Goal: Navigation & Orientation: Understand site structure

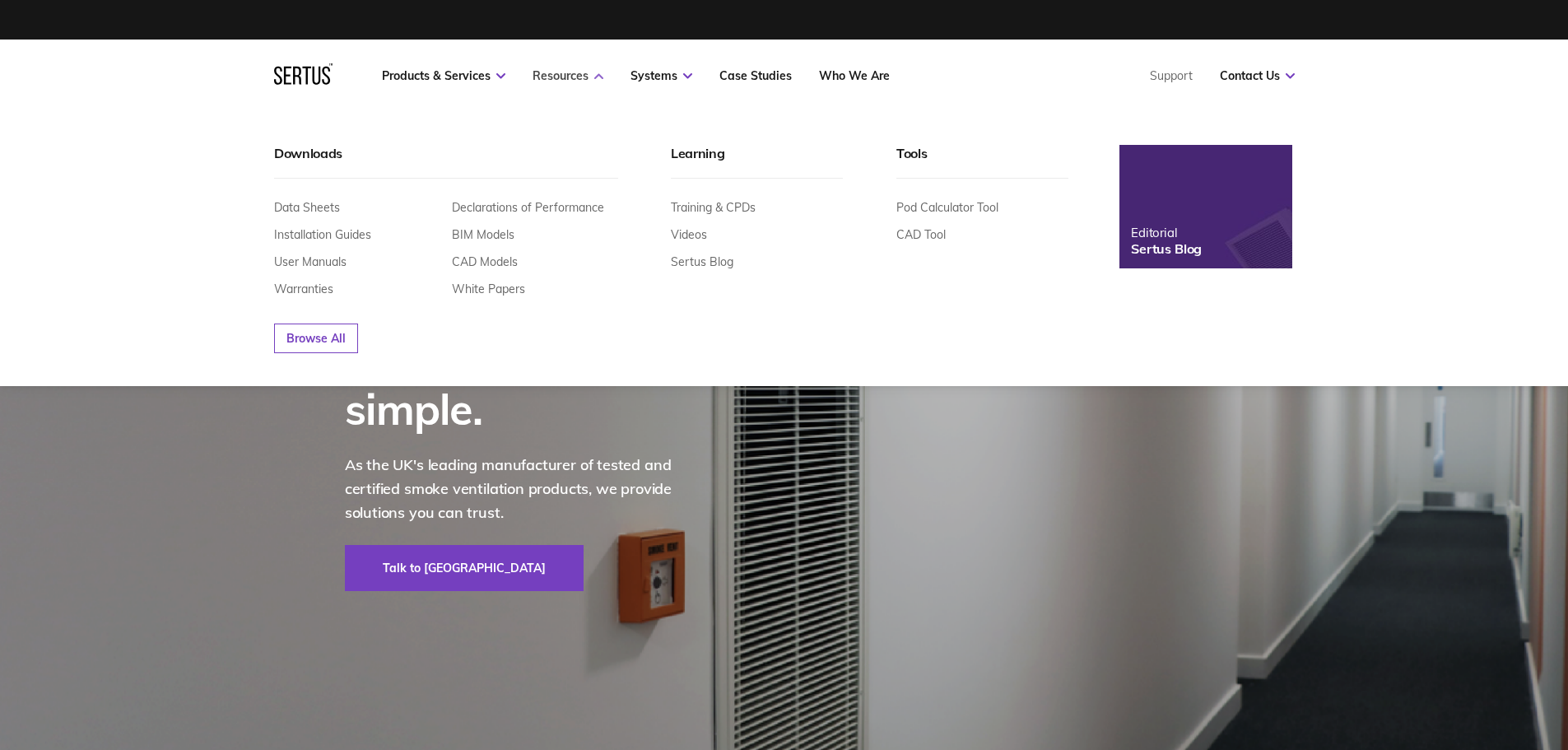
click at [572, 75] on link "Resources" at bounding box center [568, 76] width 71 height 15
click at [577, 78] on link "Resources" at bounding box center [568, 76] width 71 height 15
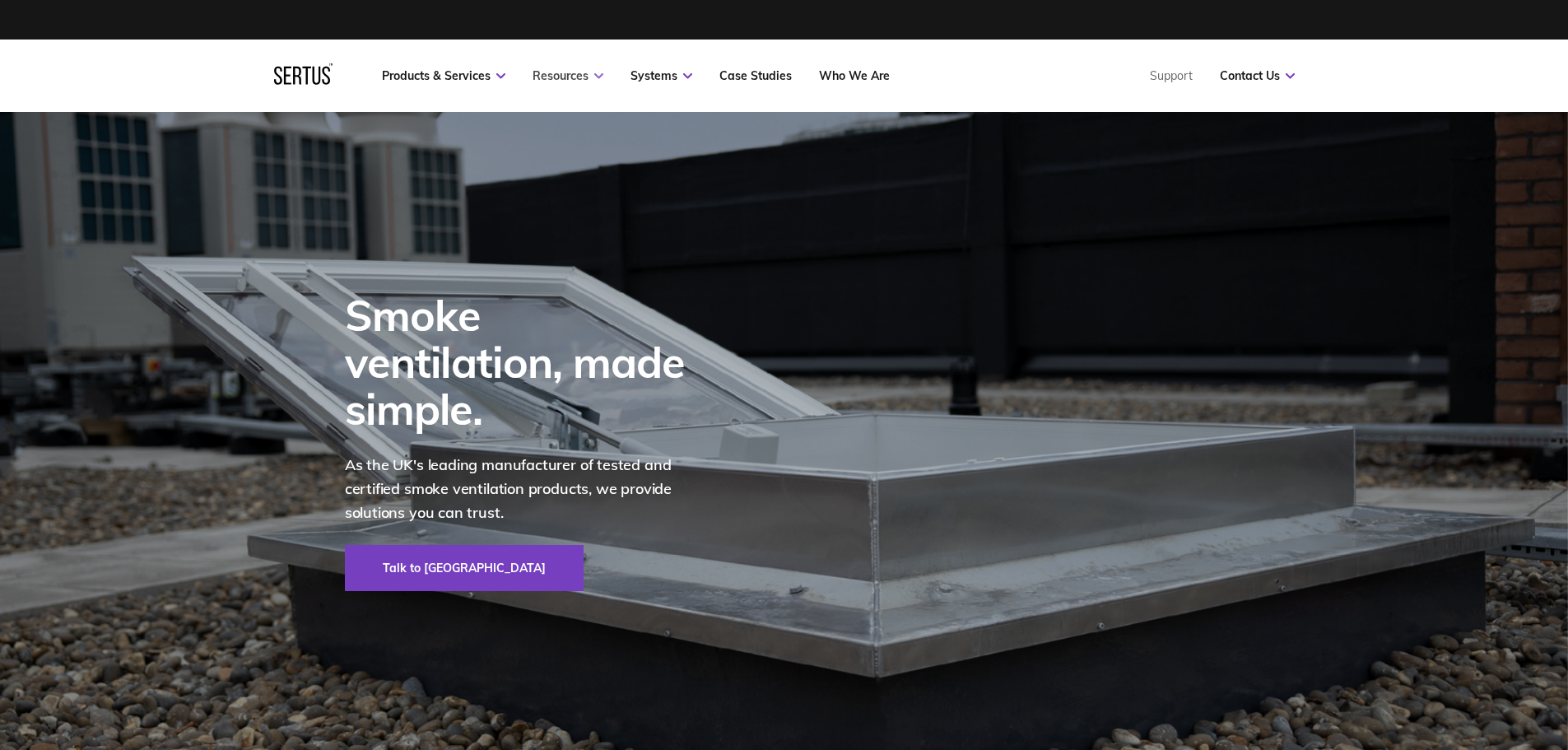
click at [577, 78] on link "Resources" at bounding box center [568, 76] width 71 height 15
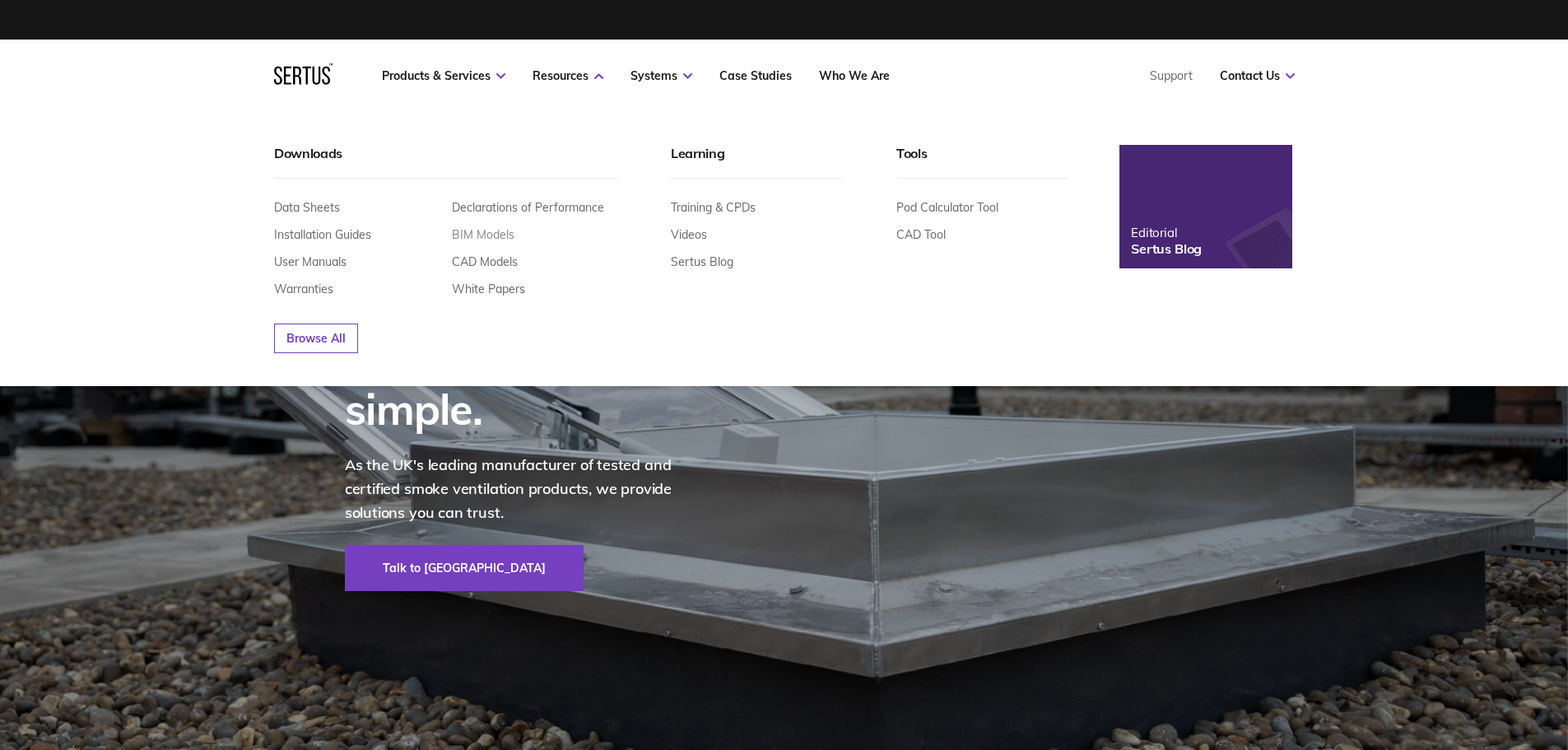
click at [496, 231] on link "BIM Models" at bounding box center [484, 234] width 63 height 15
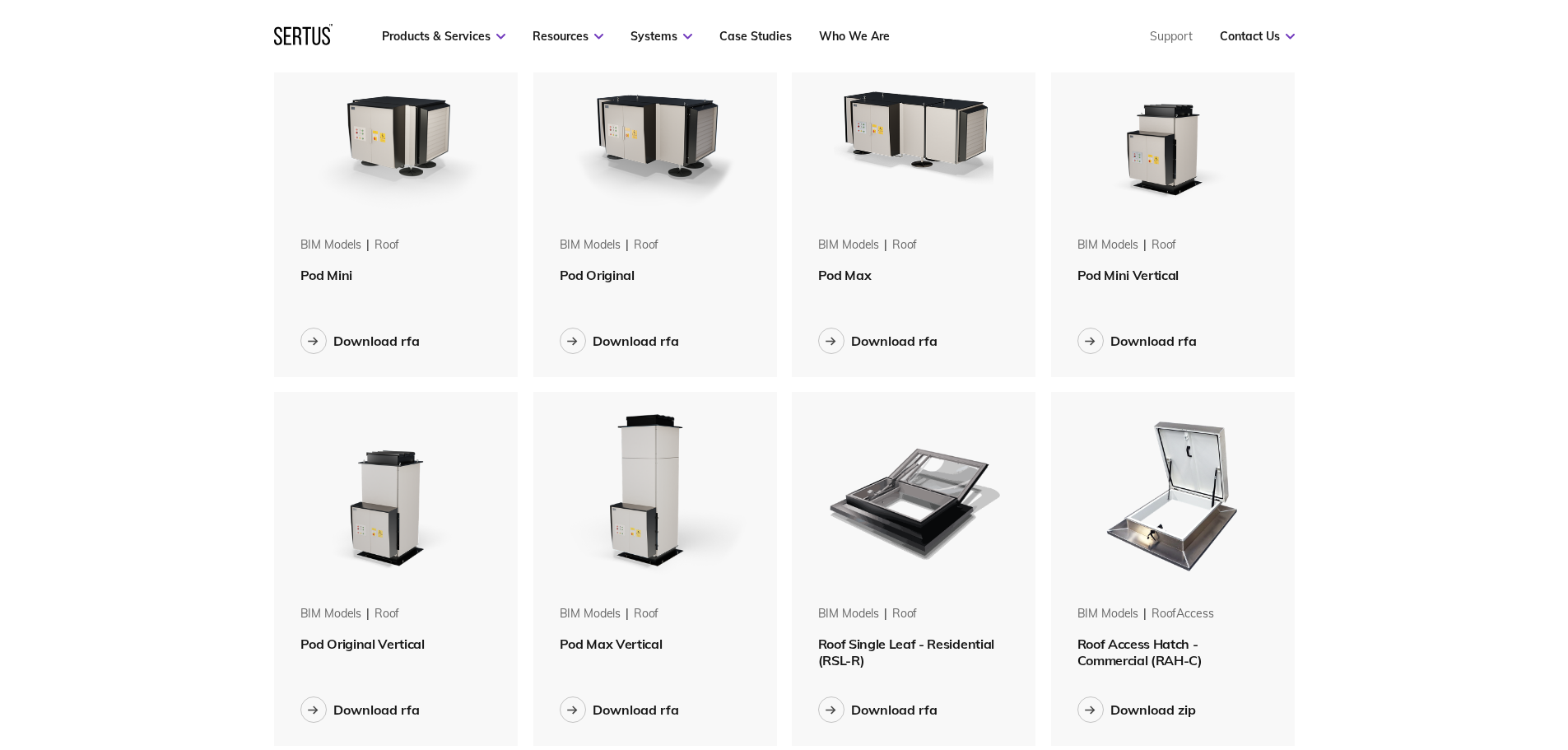
scroll to position [350, 0]
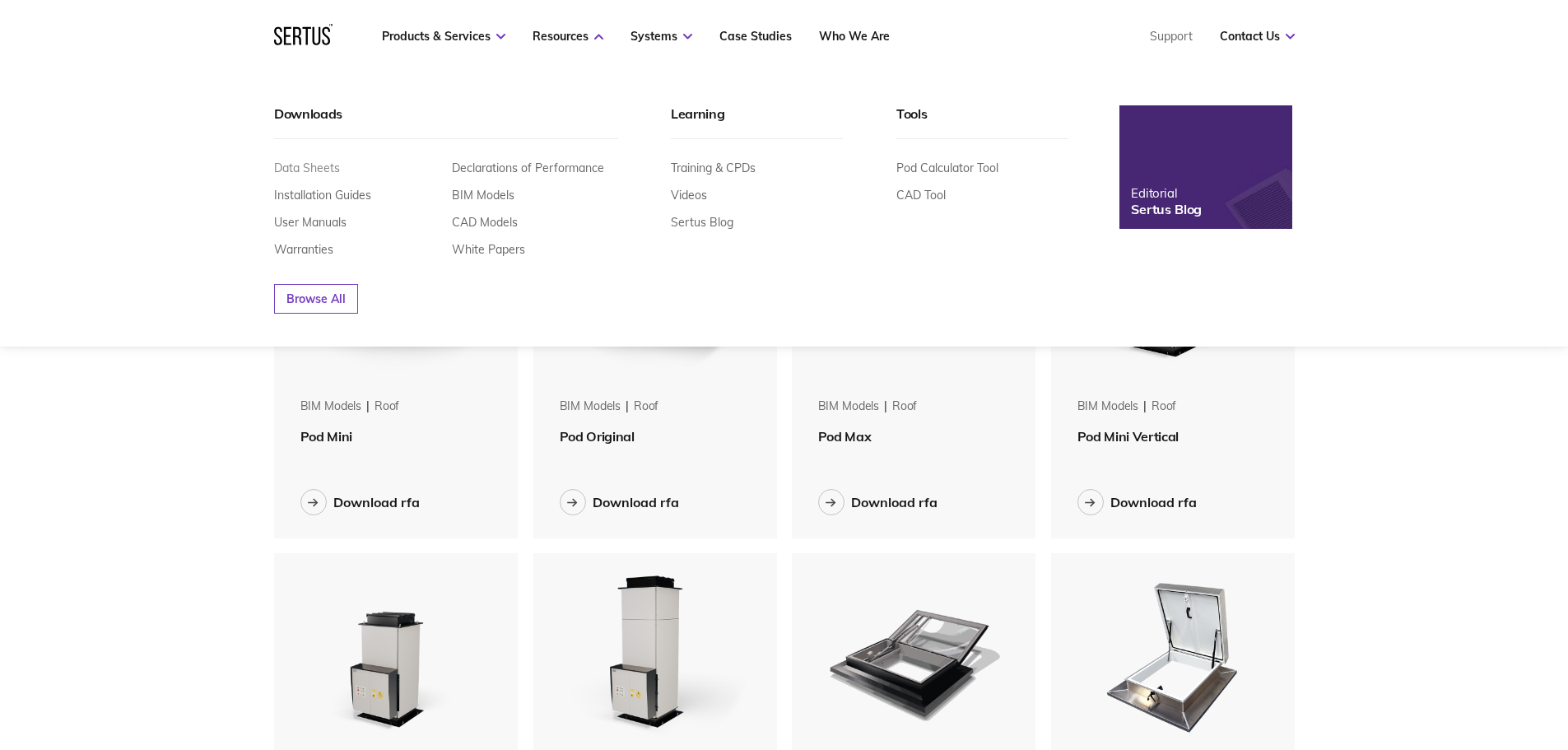
click at [319, 170] on link "Data Sheets" at bounding box center [307, 168] width 66 height 15
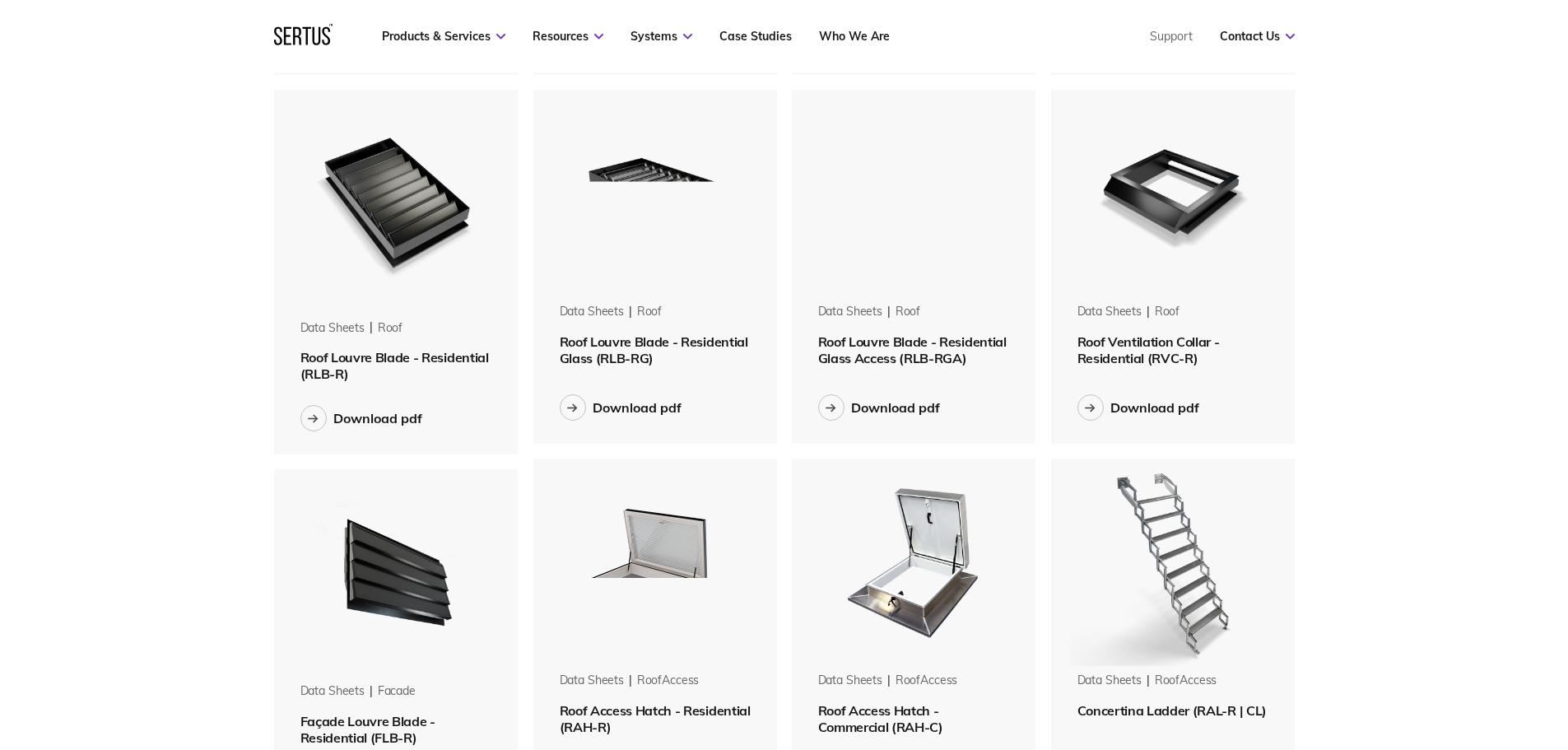
scroll to position [1172, 0]
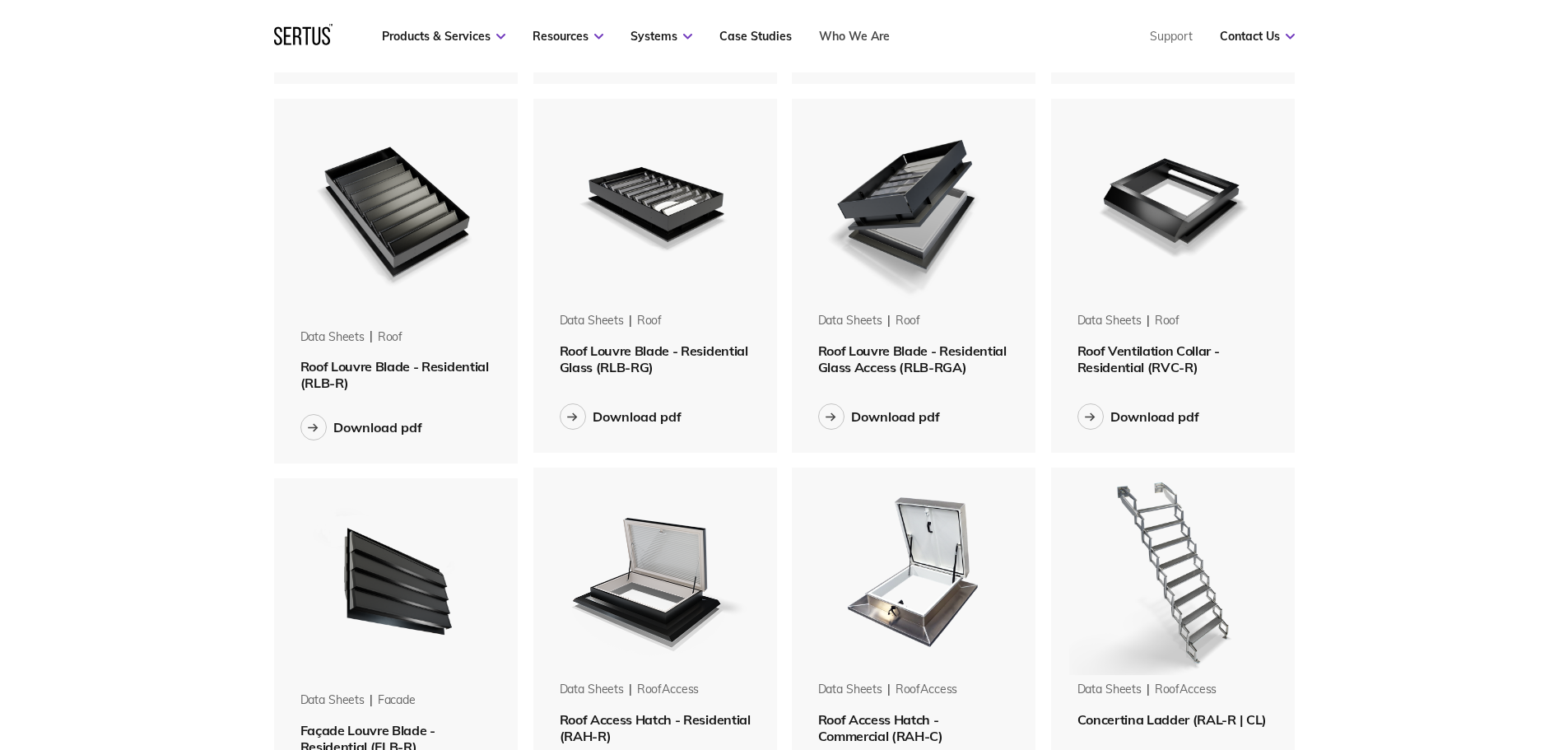
click at [856, 36] on link "Who We Are" at bounding box center [854, 36] width 71 height 15
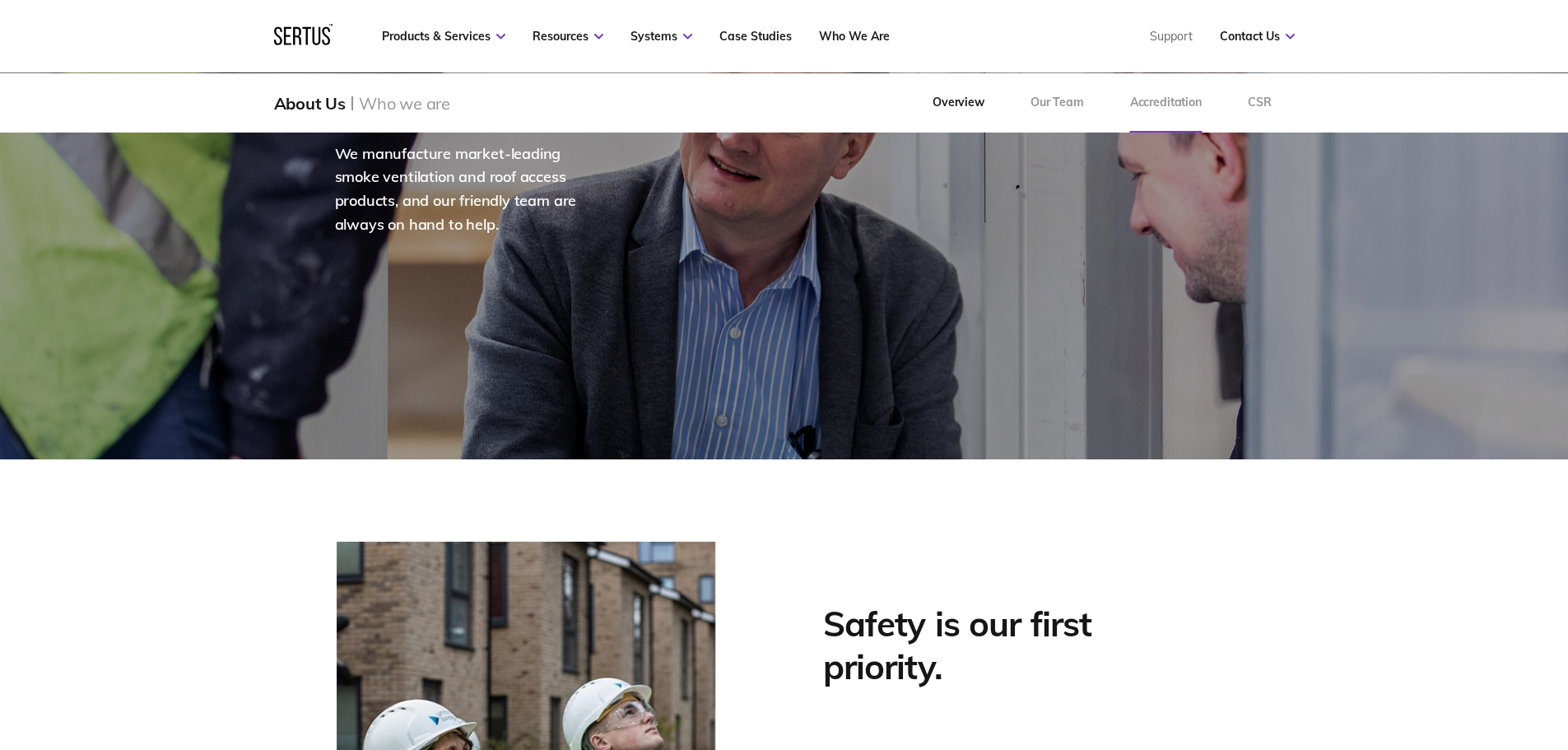
scroll to position [350, 0]
click at [1156, 100] on link "Accreditation" at bounding box center [1166, 103] width 118 height 59
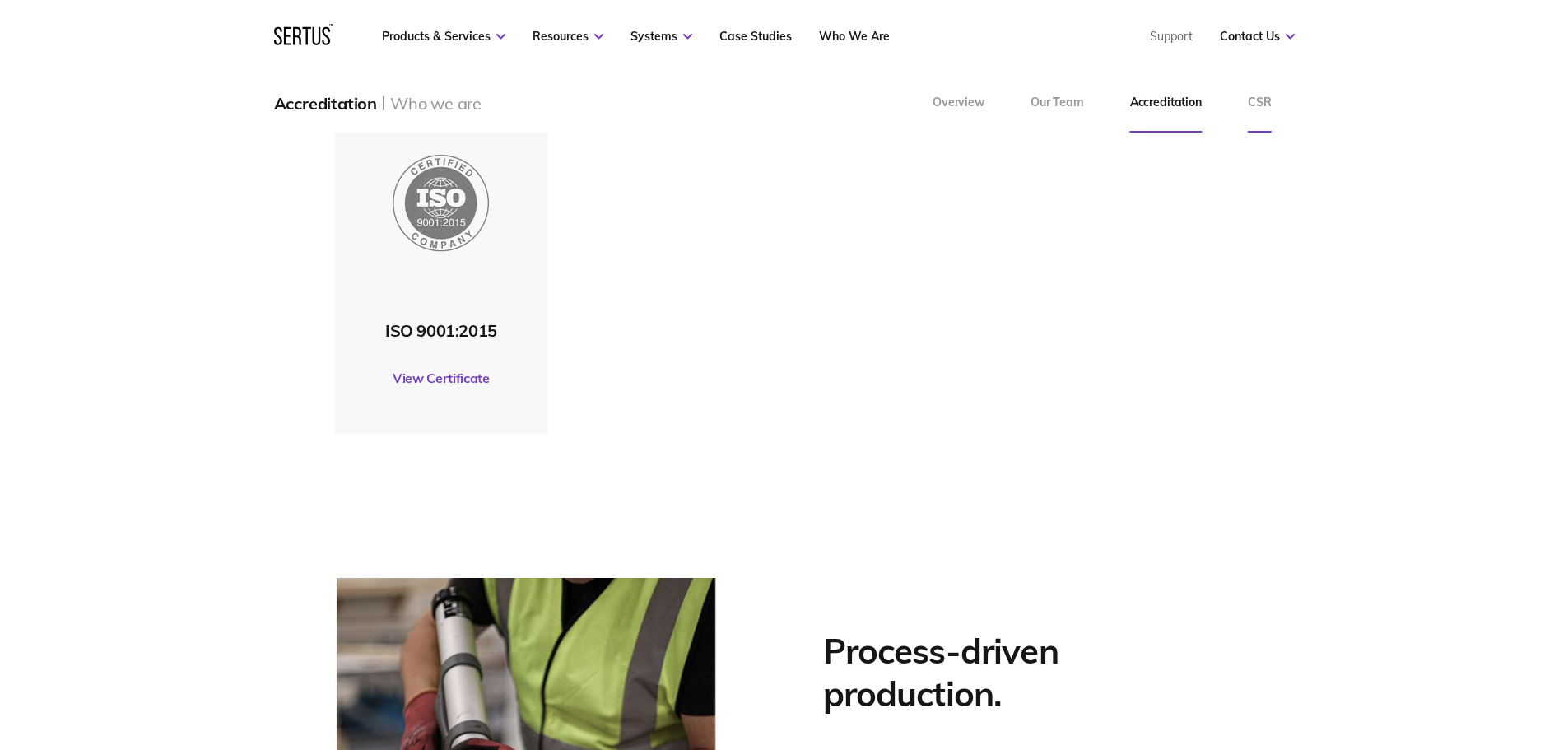
scroll to position [288, 0]
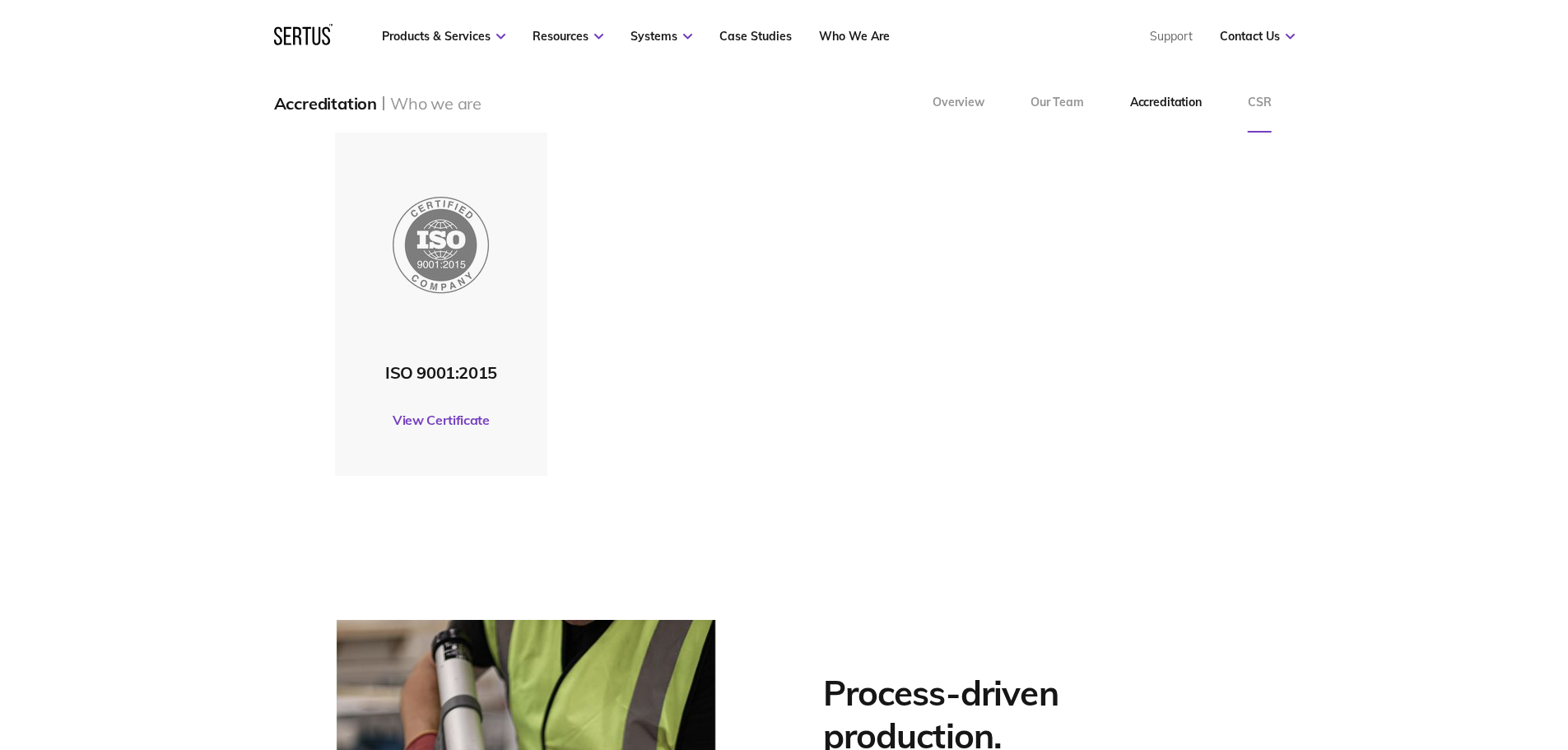
click at [1263, 101] on link "CSR" at bounding box center [1259, 103] width 70 height 59
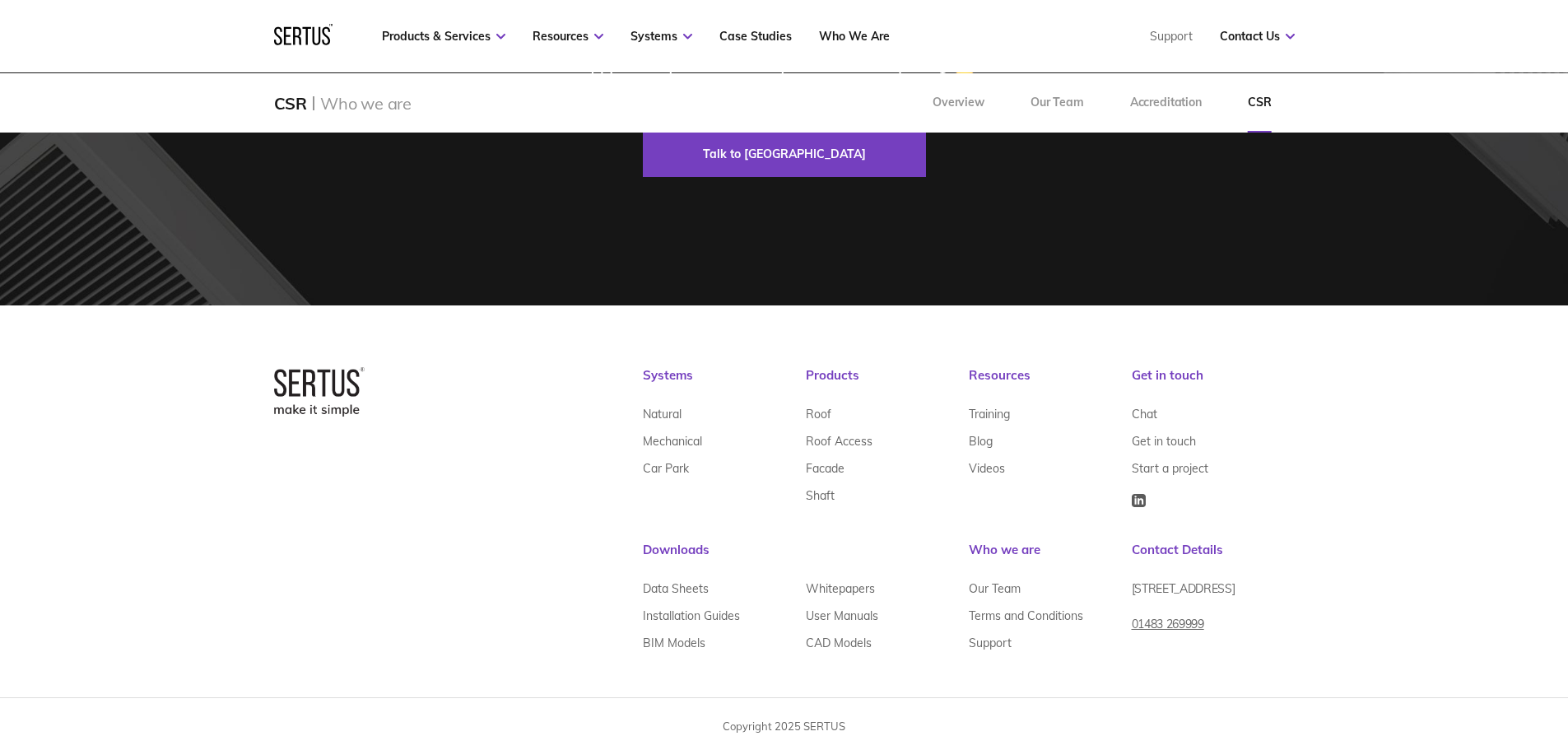
scroll to position [2368, 0]
